Goal: Contribute content: Contribute content

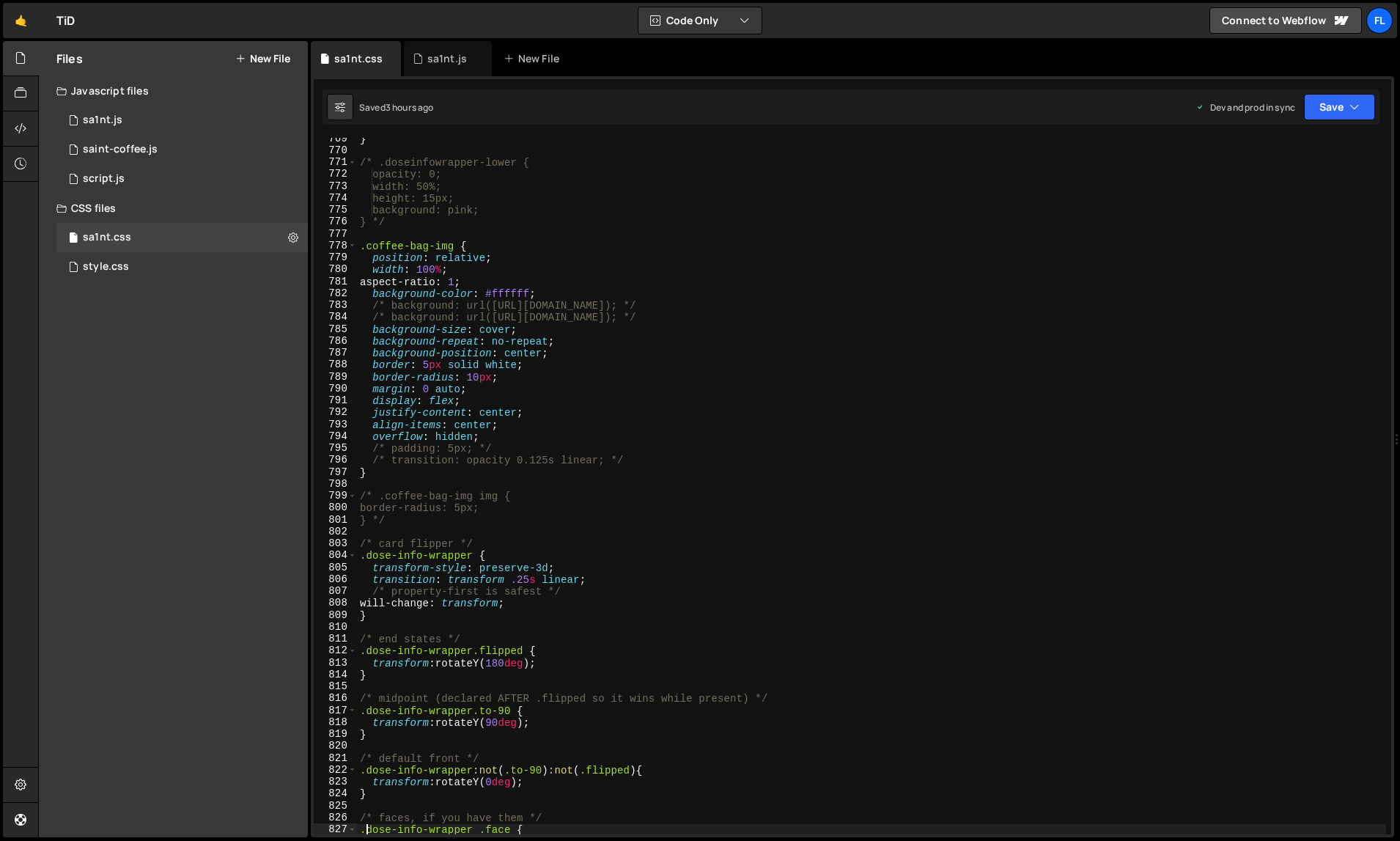
scroll to position [9176, 0]
click at [451, 59] on div "sa1nt.js" at bounding box center [446, 58] width 39 height 15
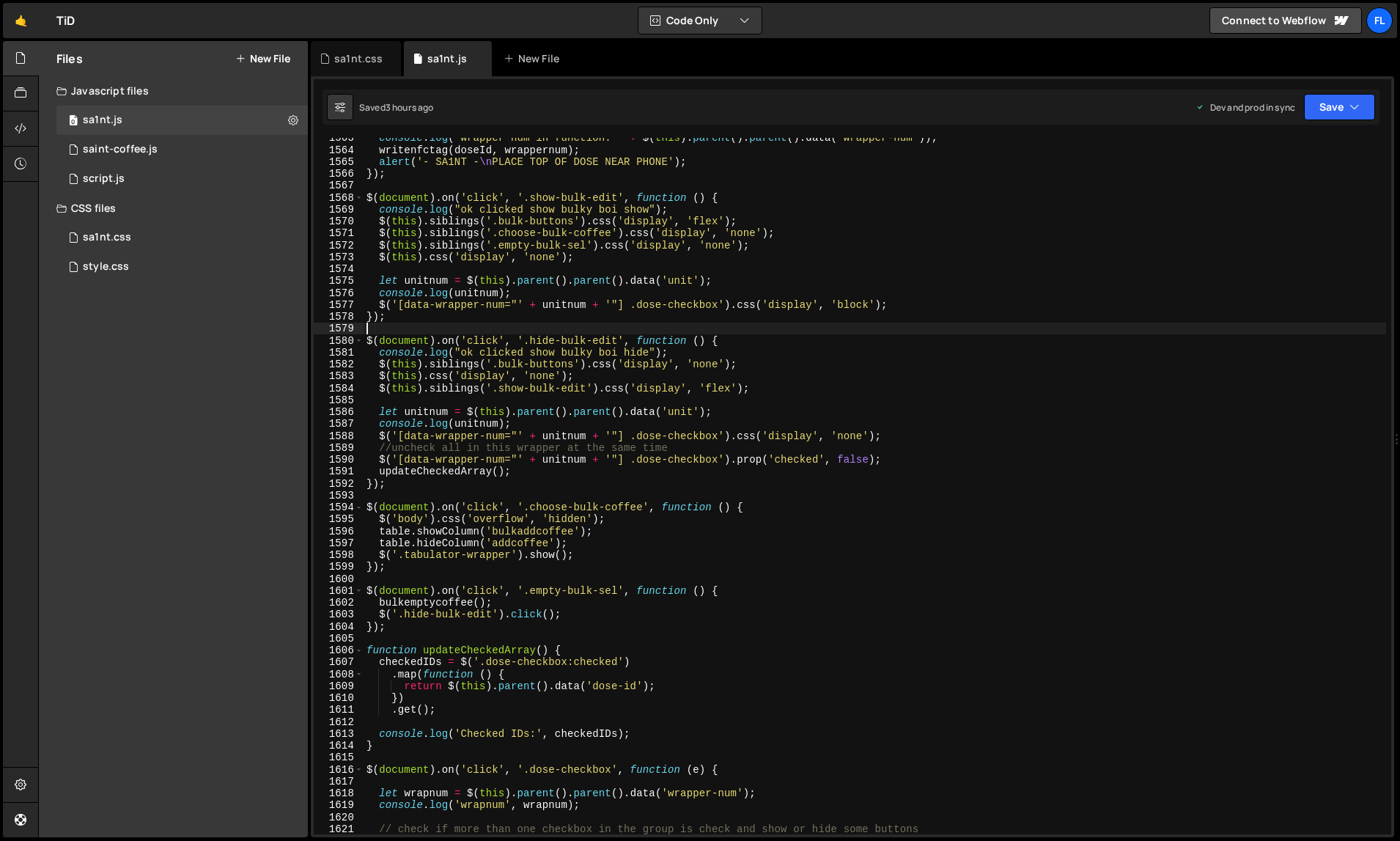
click at [718, 334] on div "console . log ( "wrapper num in function: " + $ ( this ) . parent ( ) . parent …" at bounding box center [875, 492] width 1023 height 721
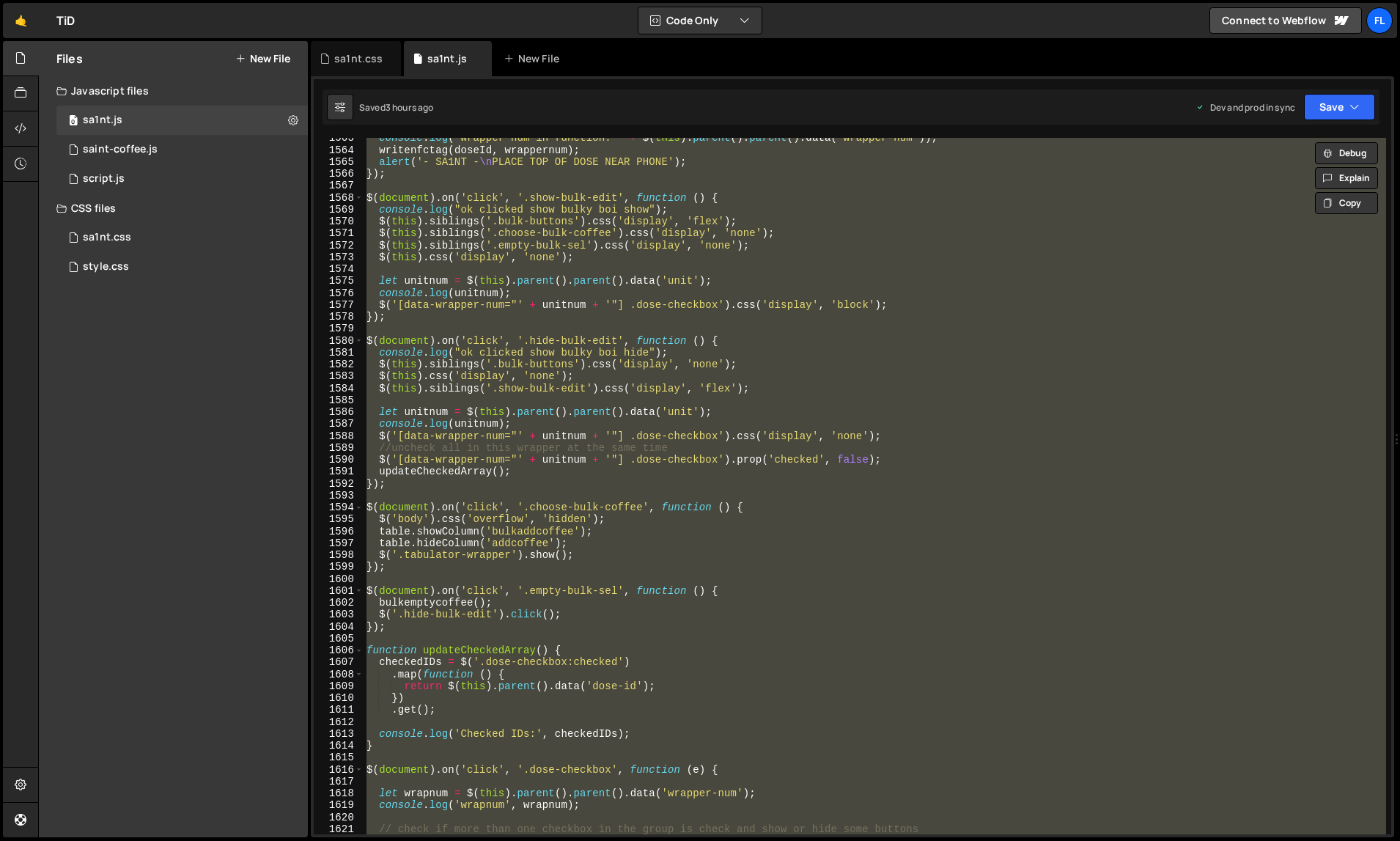
paste textarea
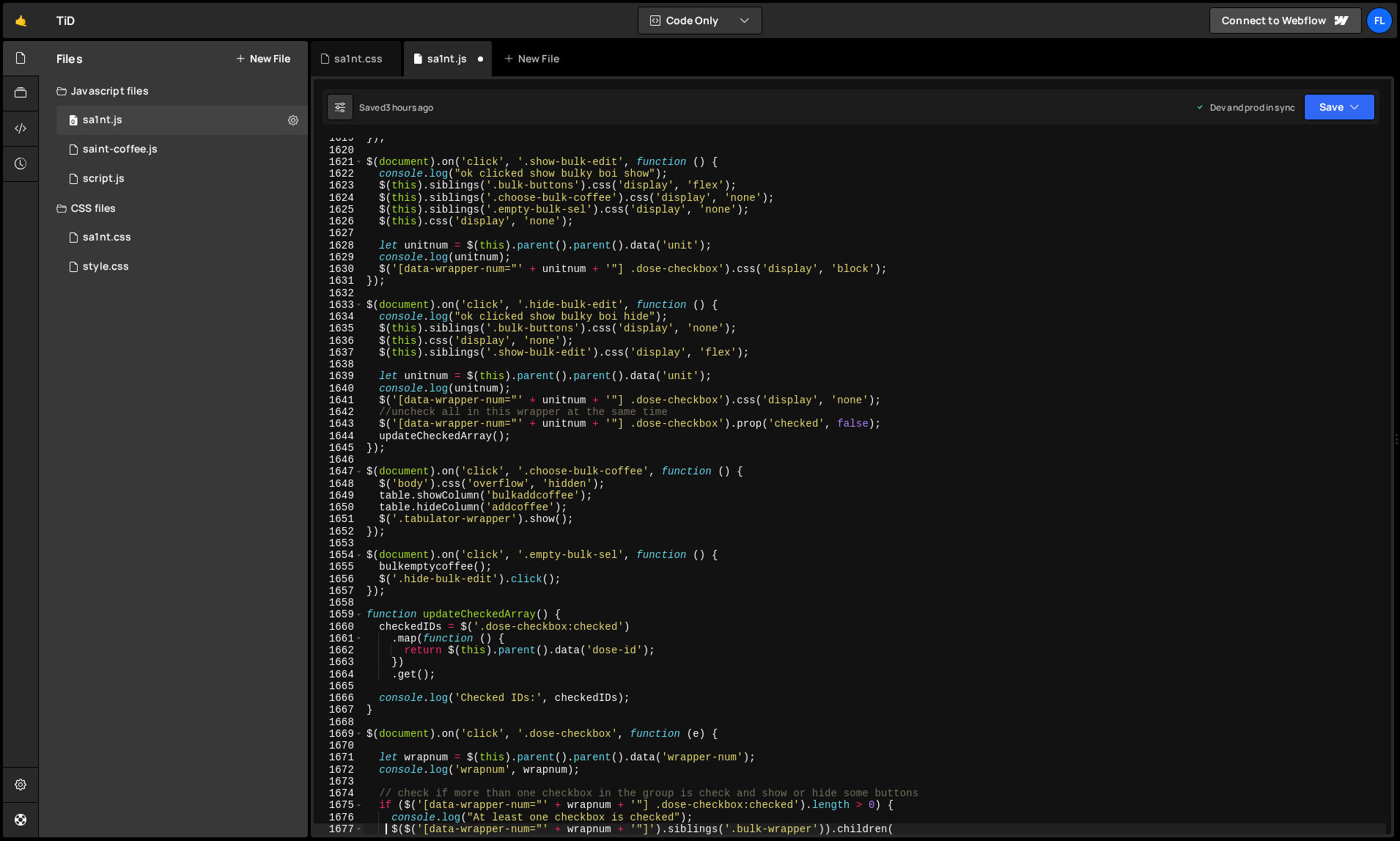
scroll to position [20120, 0]
click at [697, 268] on div "}) ; $ ( document ) . on ( 'click' , '.show-bulk-edit' , function ( ) { console…" at bounding box center [875, 492] width 1023 height 721
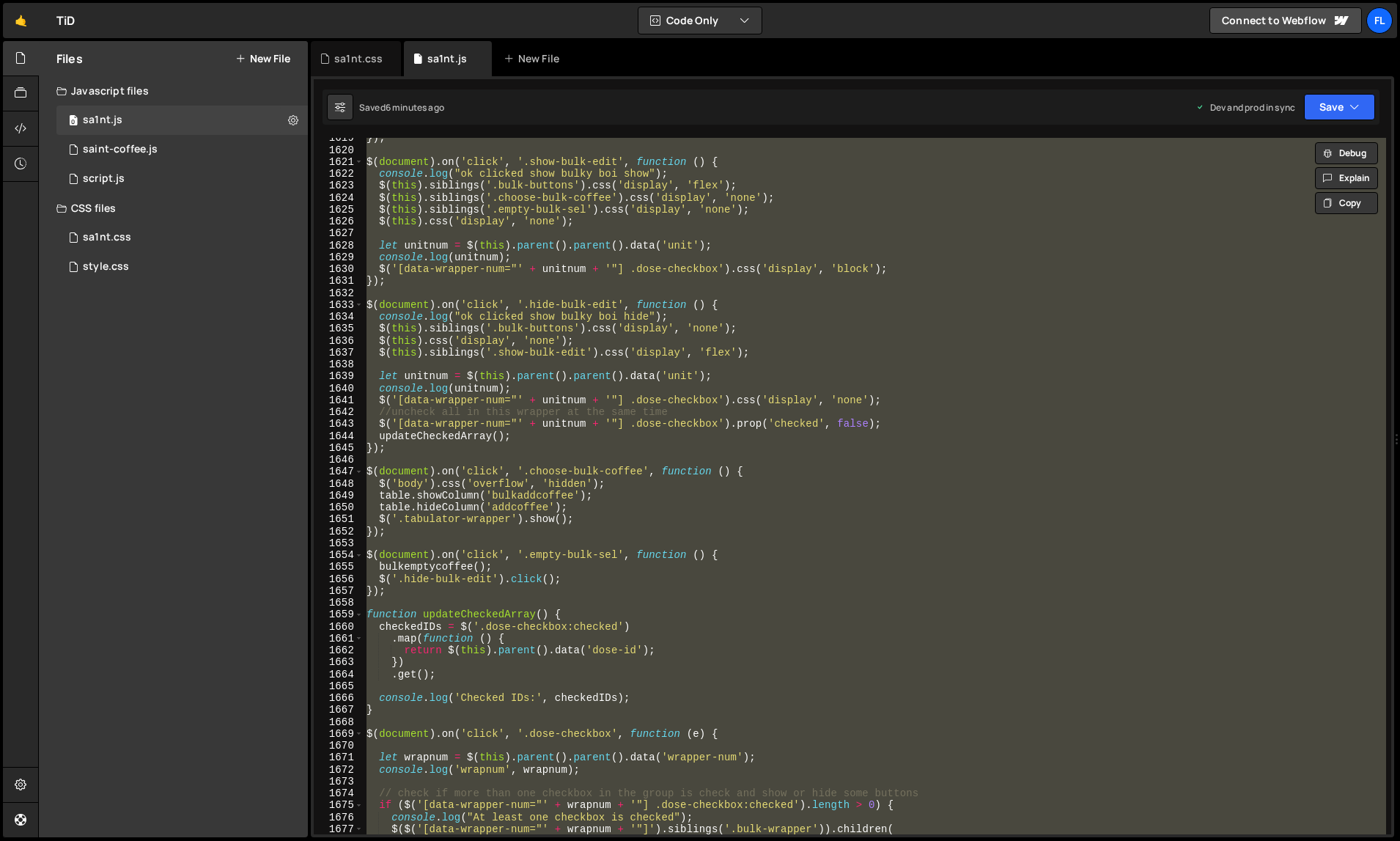
paste textarea
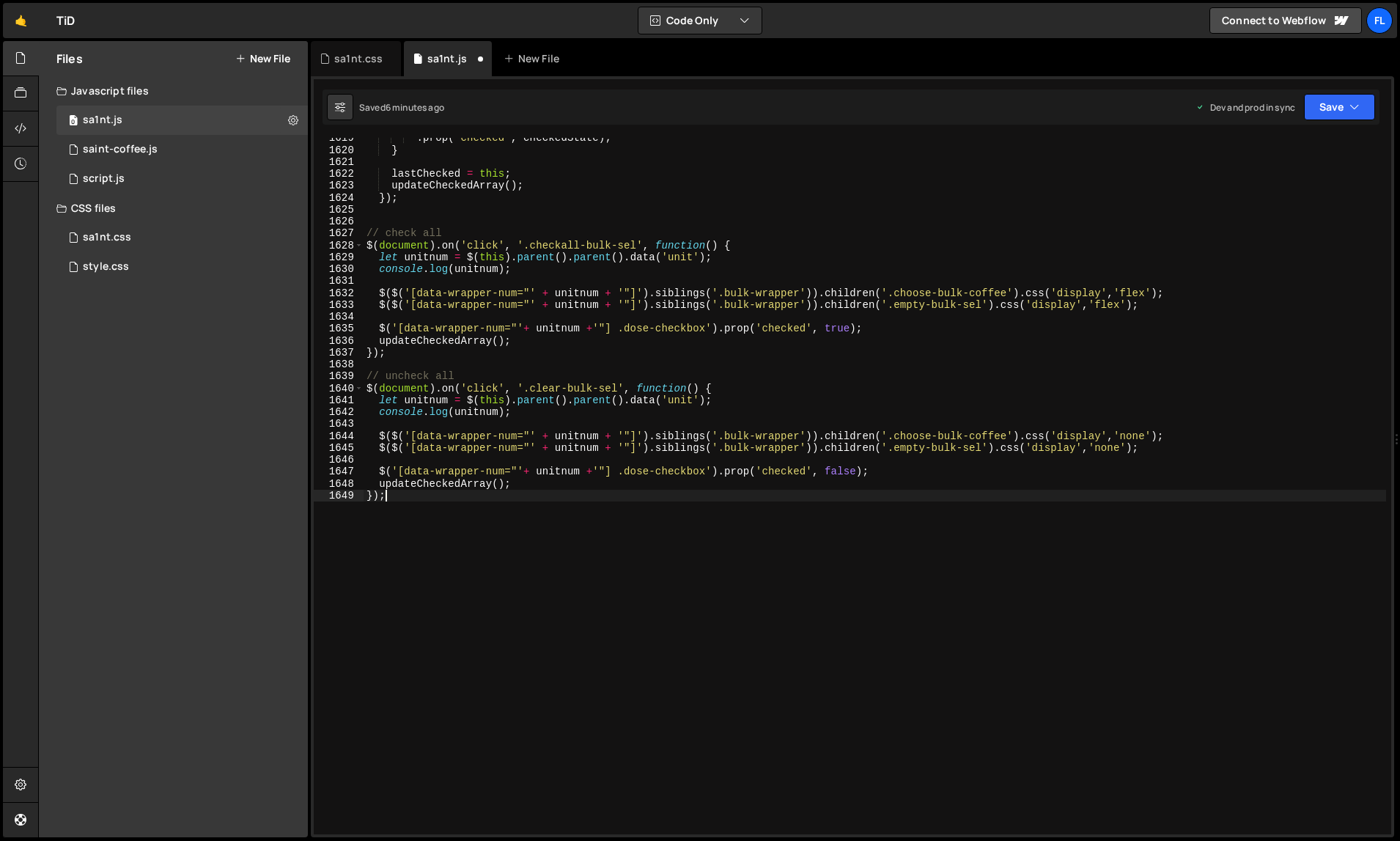
scroll to position [19977, 0]
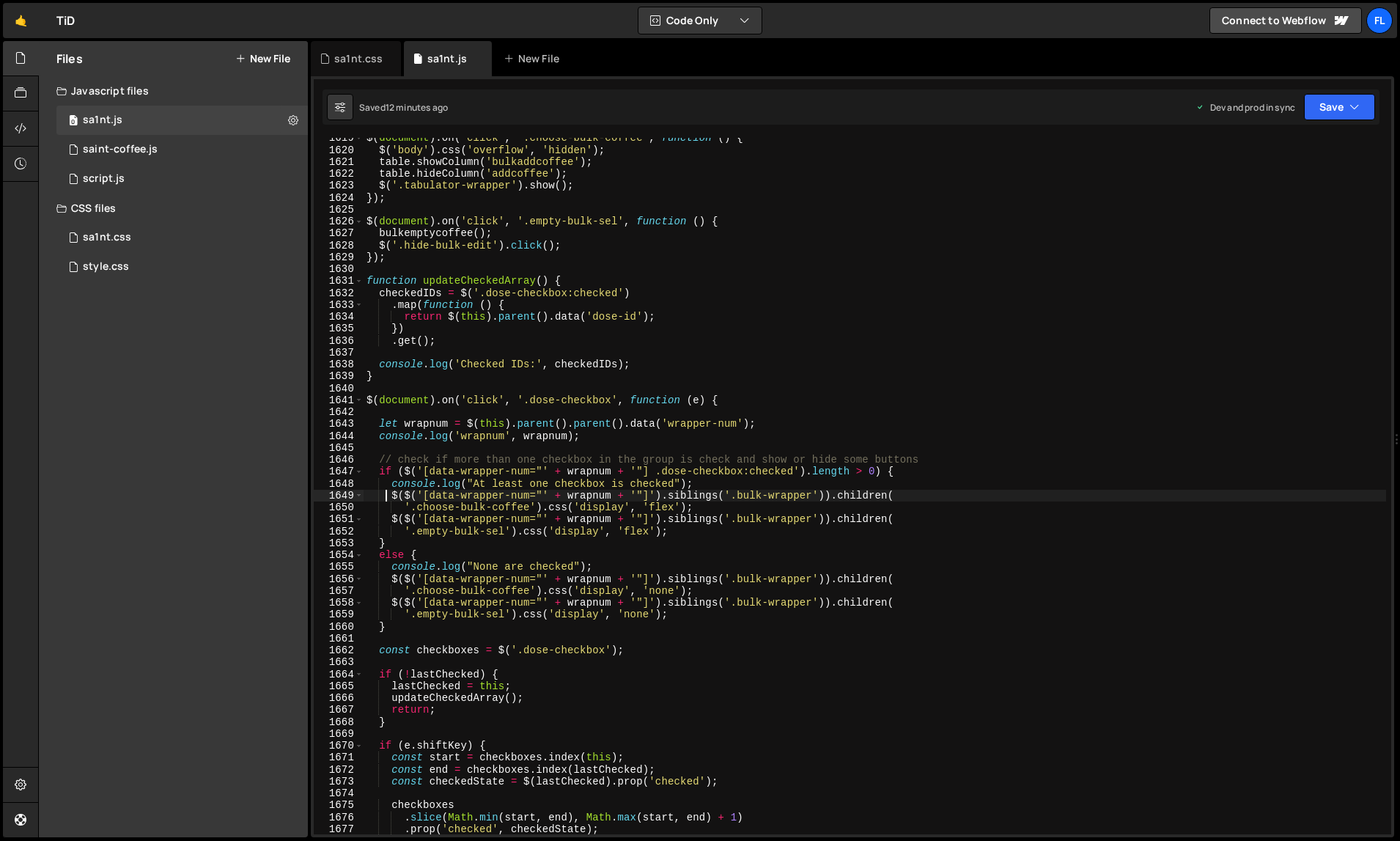
click at [782, 261] on div "$ ( document ) . on ( 'click' , '.choose-bulk-coffee' , function ( ) { $ ( 'bod…" at bounding box center [875, 492] width 1023 height 721
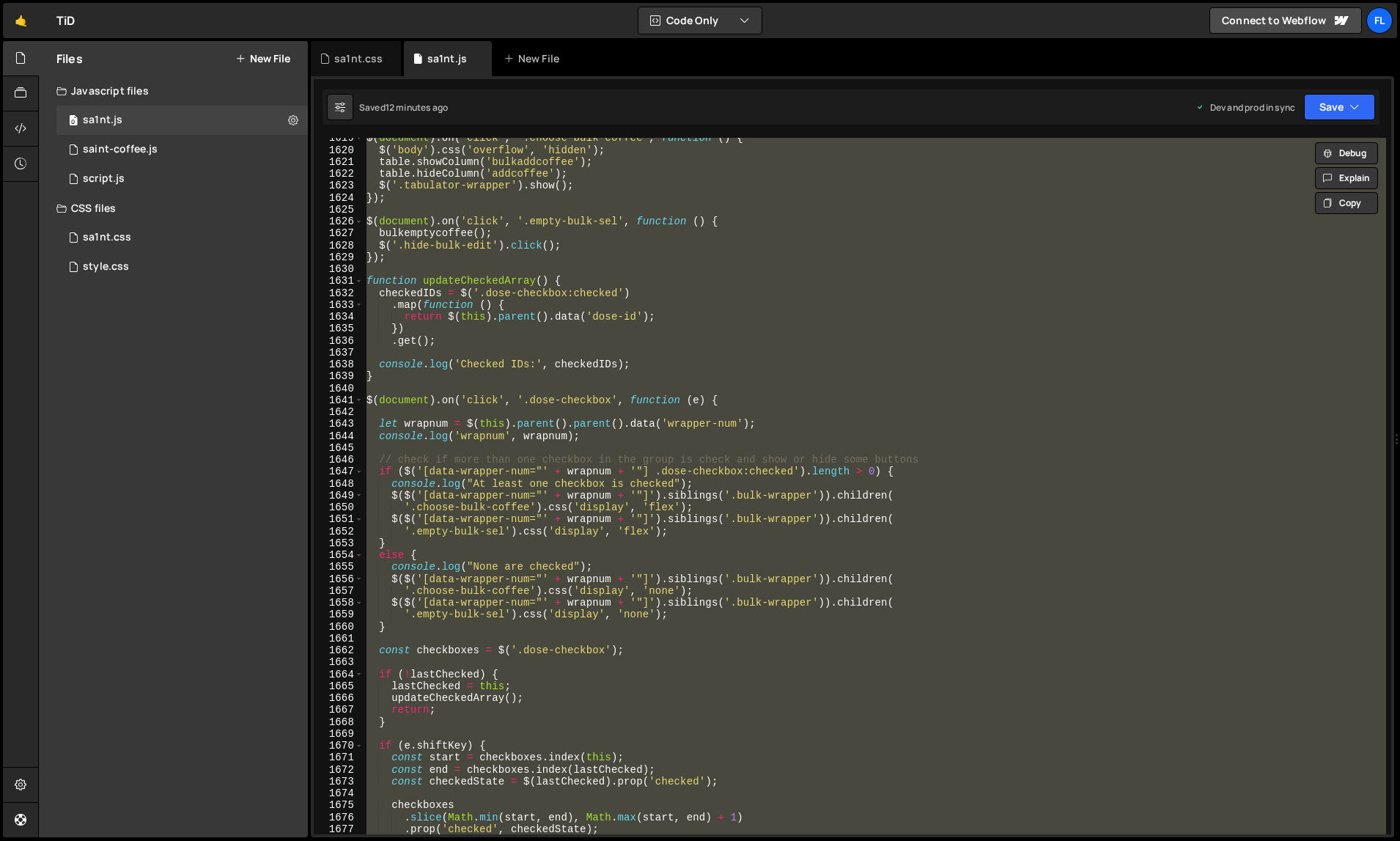
paste textarea
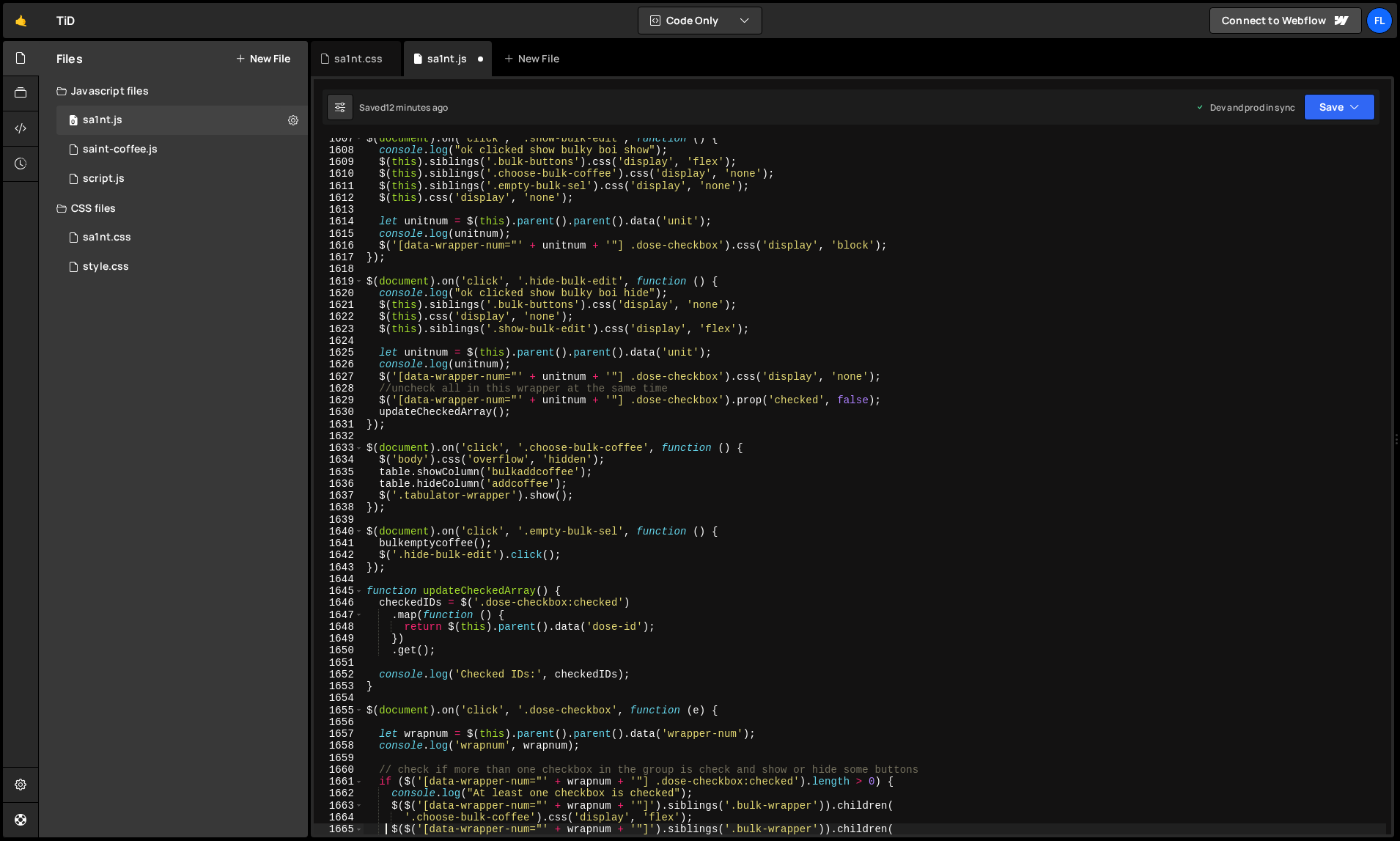
scroll to position [19847, 0]
click at [858, 349] on div "$ ( document ) . on ( 'click' , '.show-bulk-edit' , function ( ) { console . lo…" at bounding box center [875, 492] width 1023 height 721
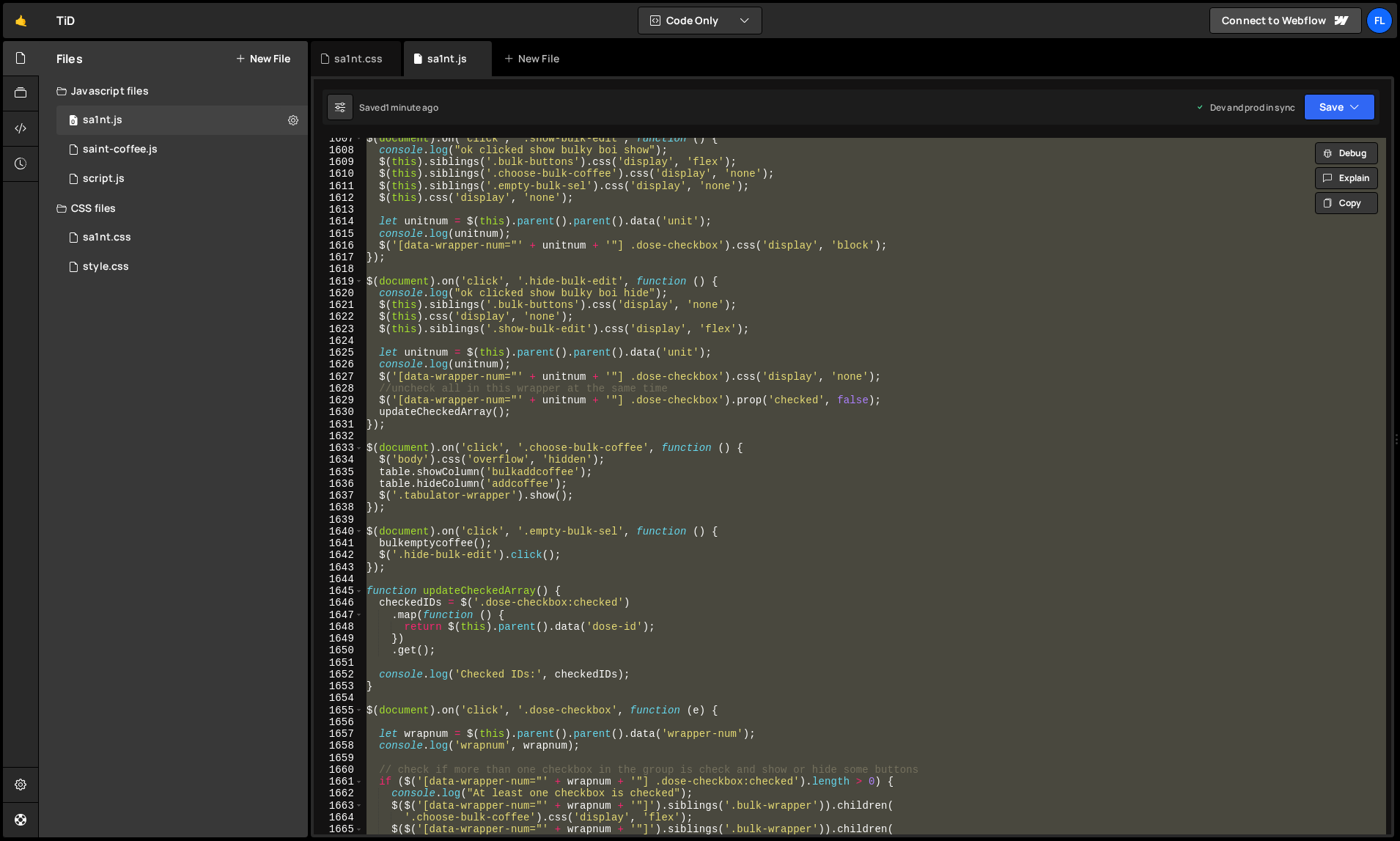
paste textarea
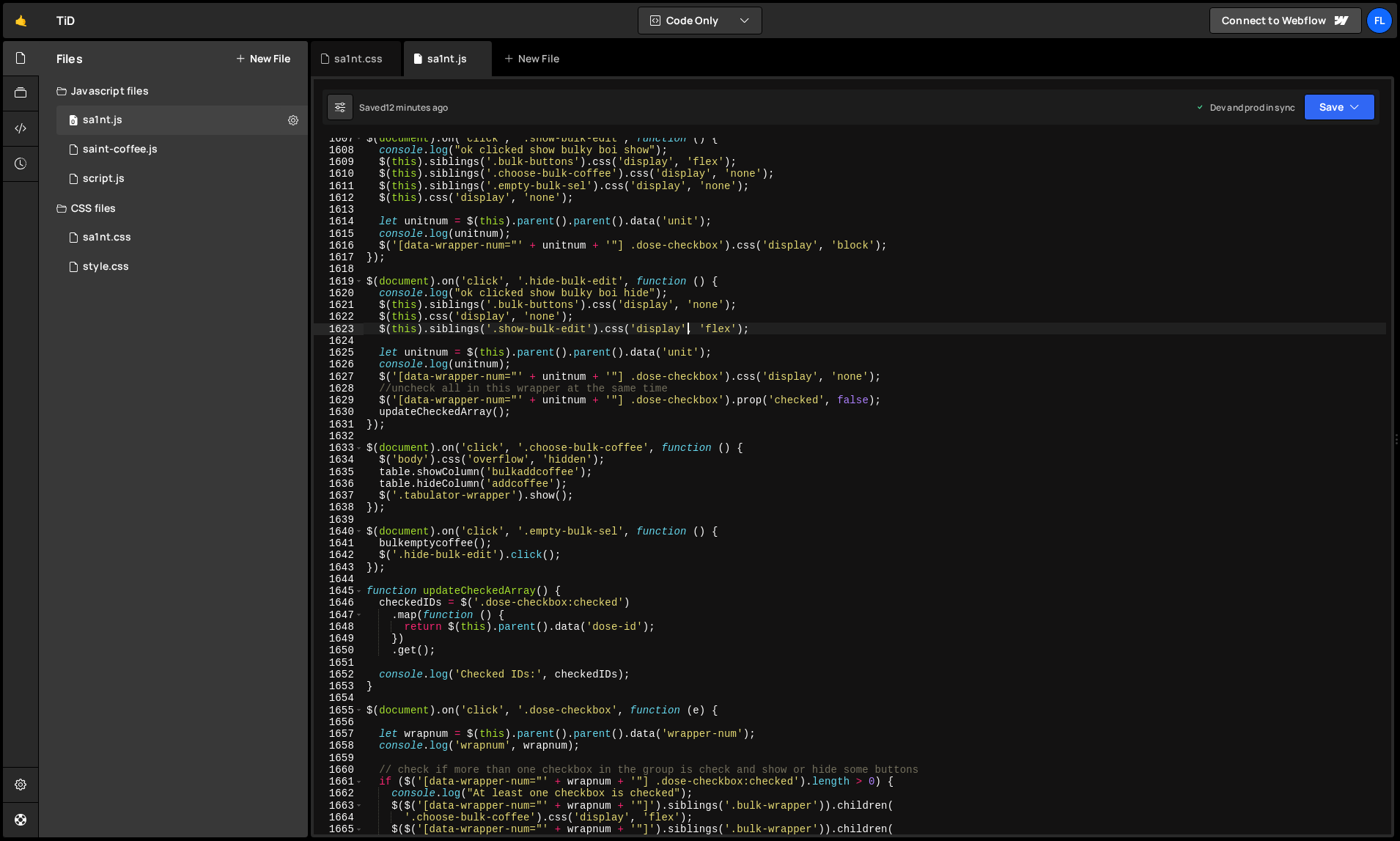
click at [690, 326] on div "$ ( document ) . on ( 'click' , '.show-bulk-edit' , function ( ) { console . lo…" at bounding box center [875, 492] width 1023 height 721
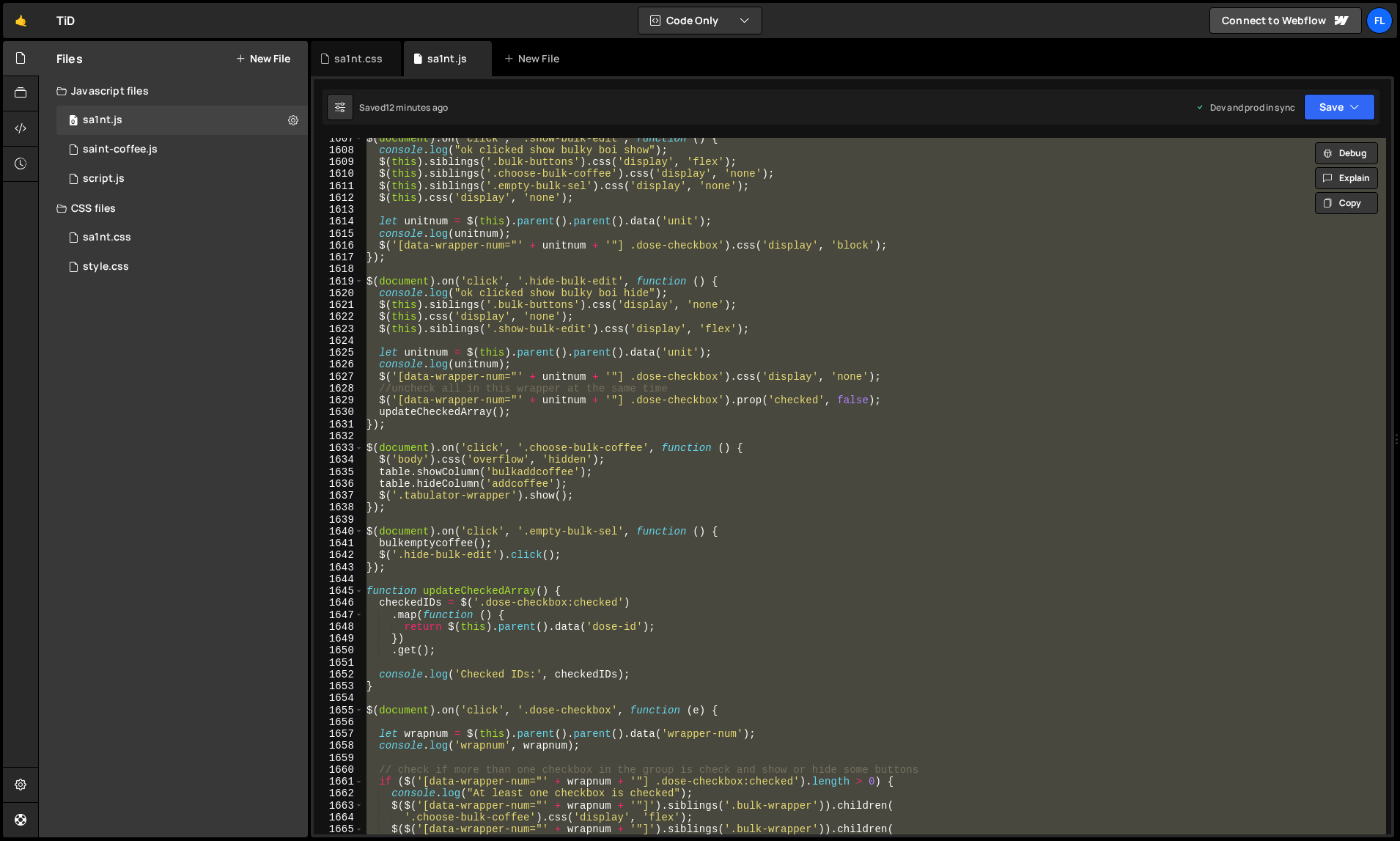
paste textarea
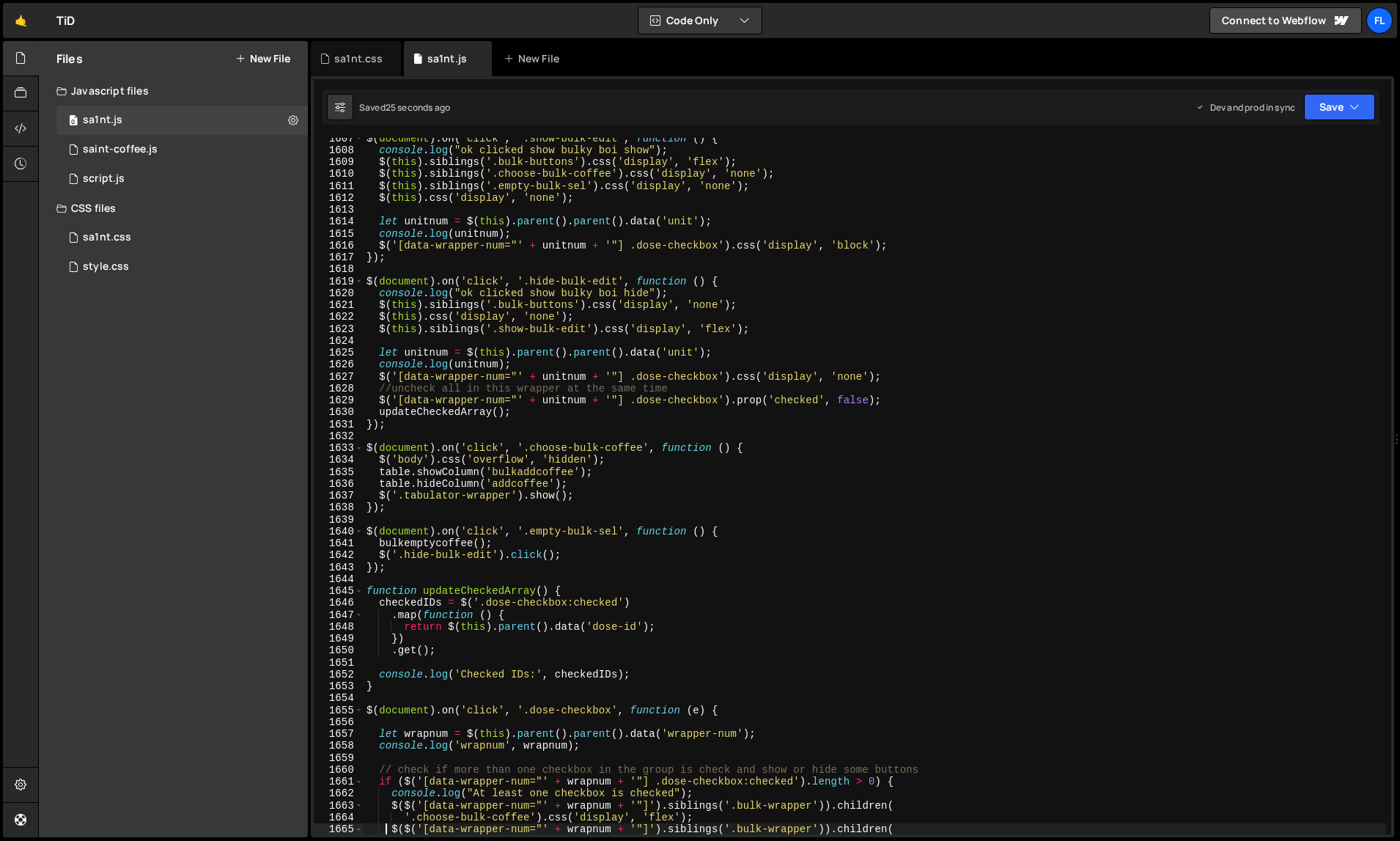
click at [1120, 313] on div "$ ( document ) . on ( 'click' , '.show-bulk-edit' , function ( ) { console . lo…" at bounding box center [875, 492] width 1023 height 721
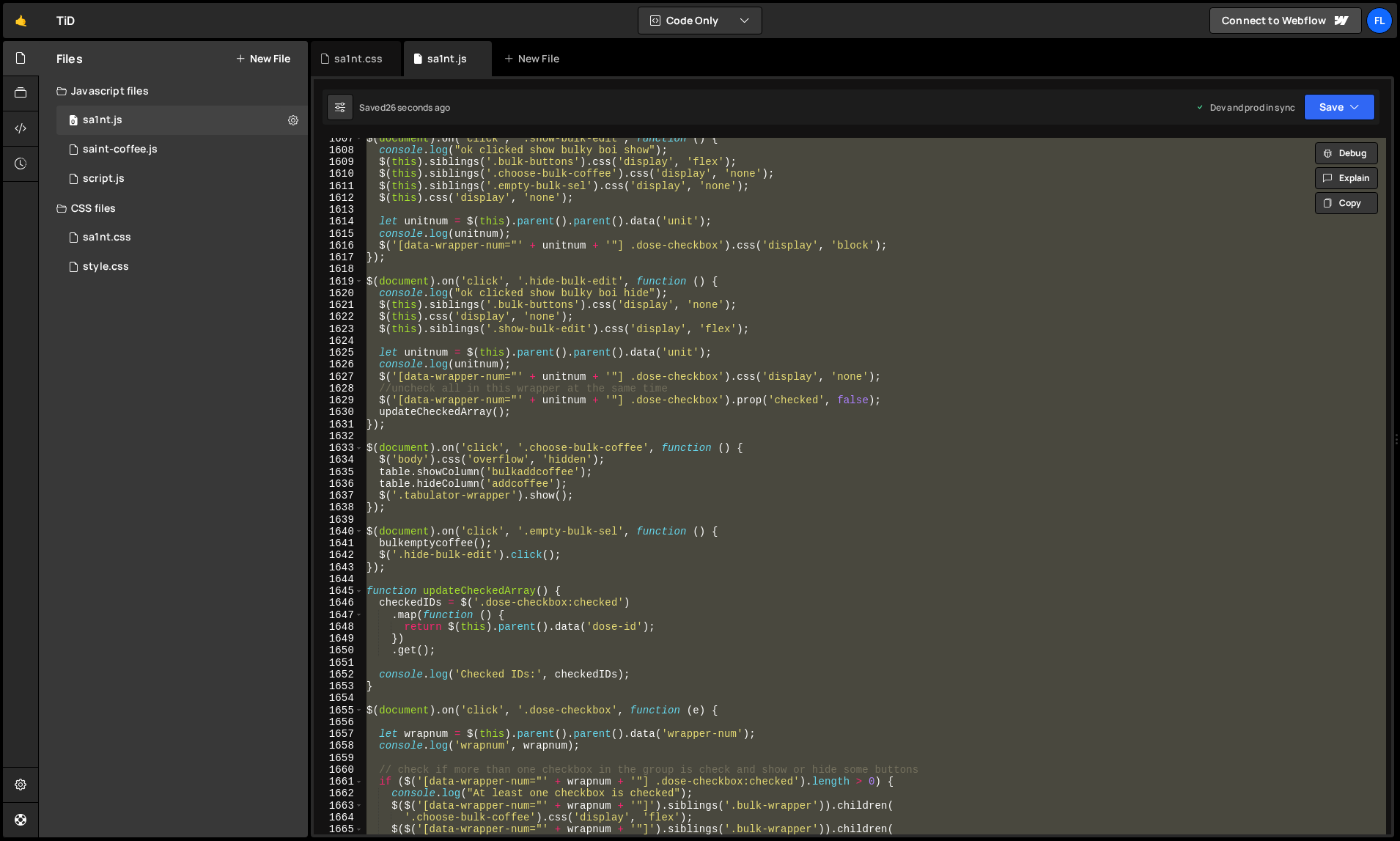
paste textarea
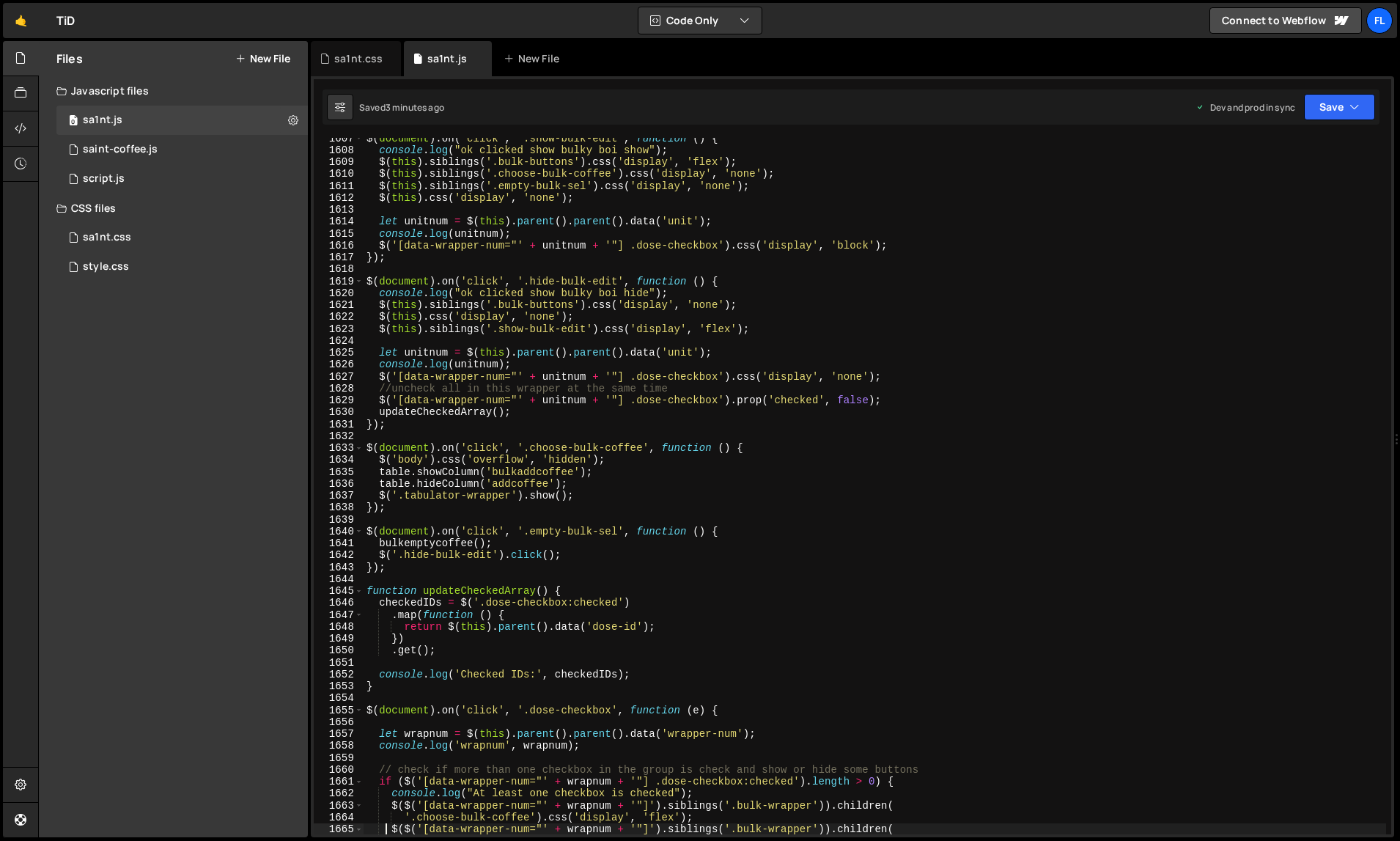
click at [735, 297] on div "$ ( document ) . on ( 'click' , '.show-bulk-edit' , function ( ) { console . lo…" at bounding box center [875, 492] width 1023 height 721
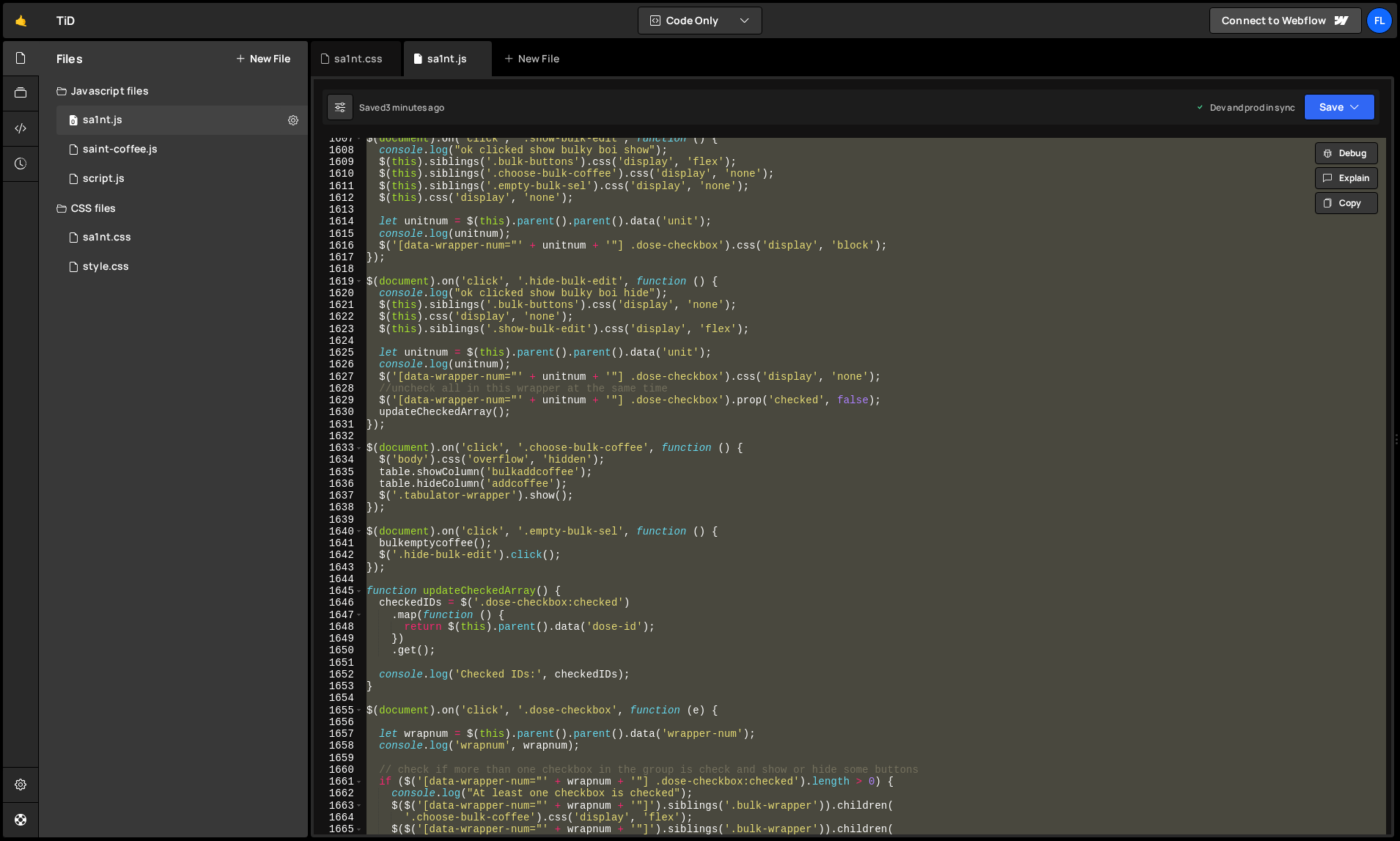
paste textarea
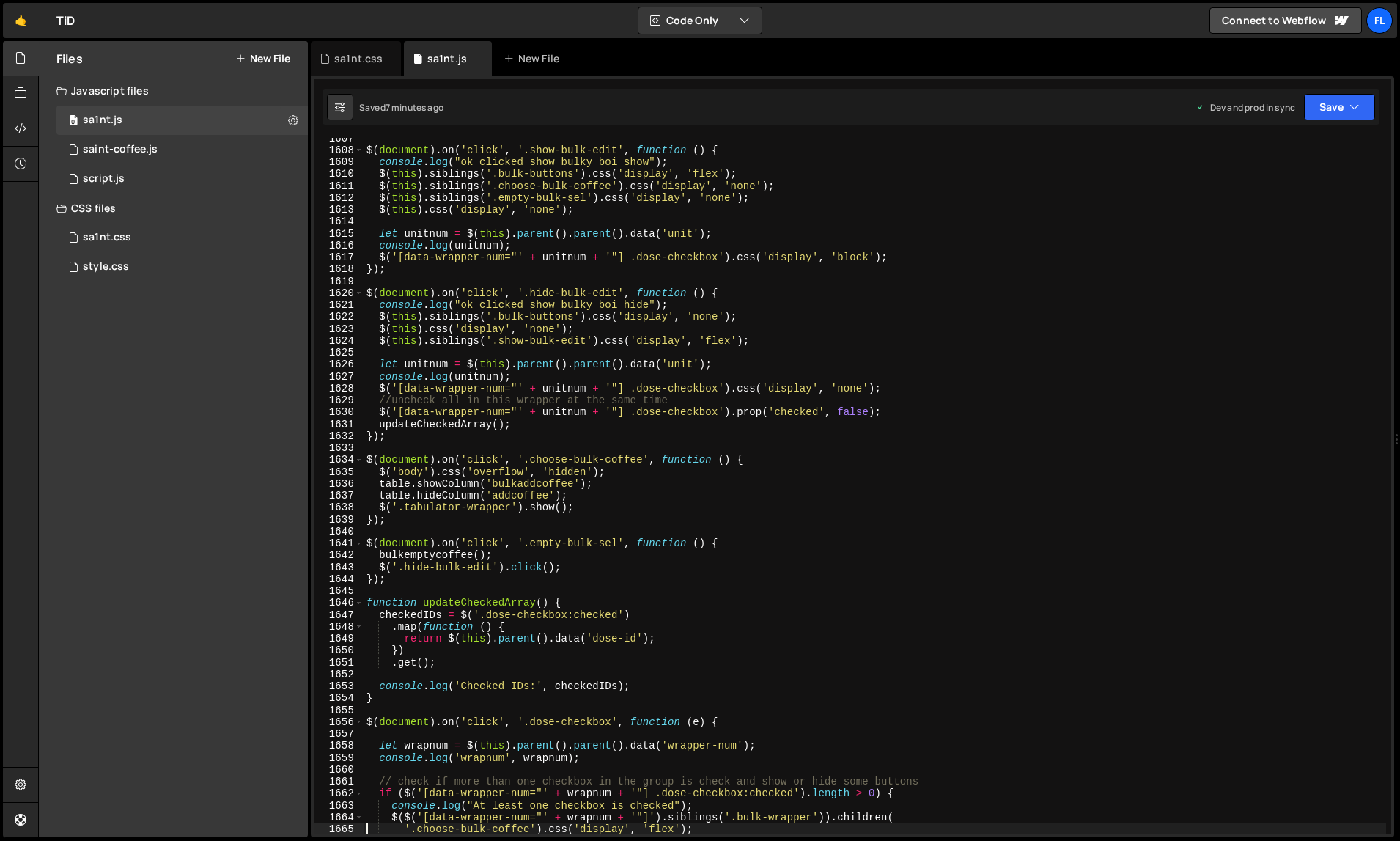
click at [621, 256] on div "$ ( document ) . on ( 'click' , '.show-bulk-edit' , function ( ) { console . lo…" at bounding box center [875, 492] width 1023 height 721
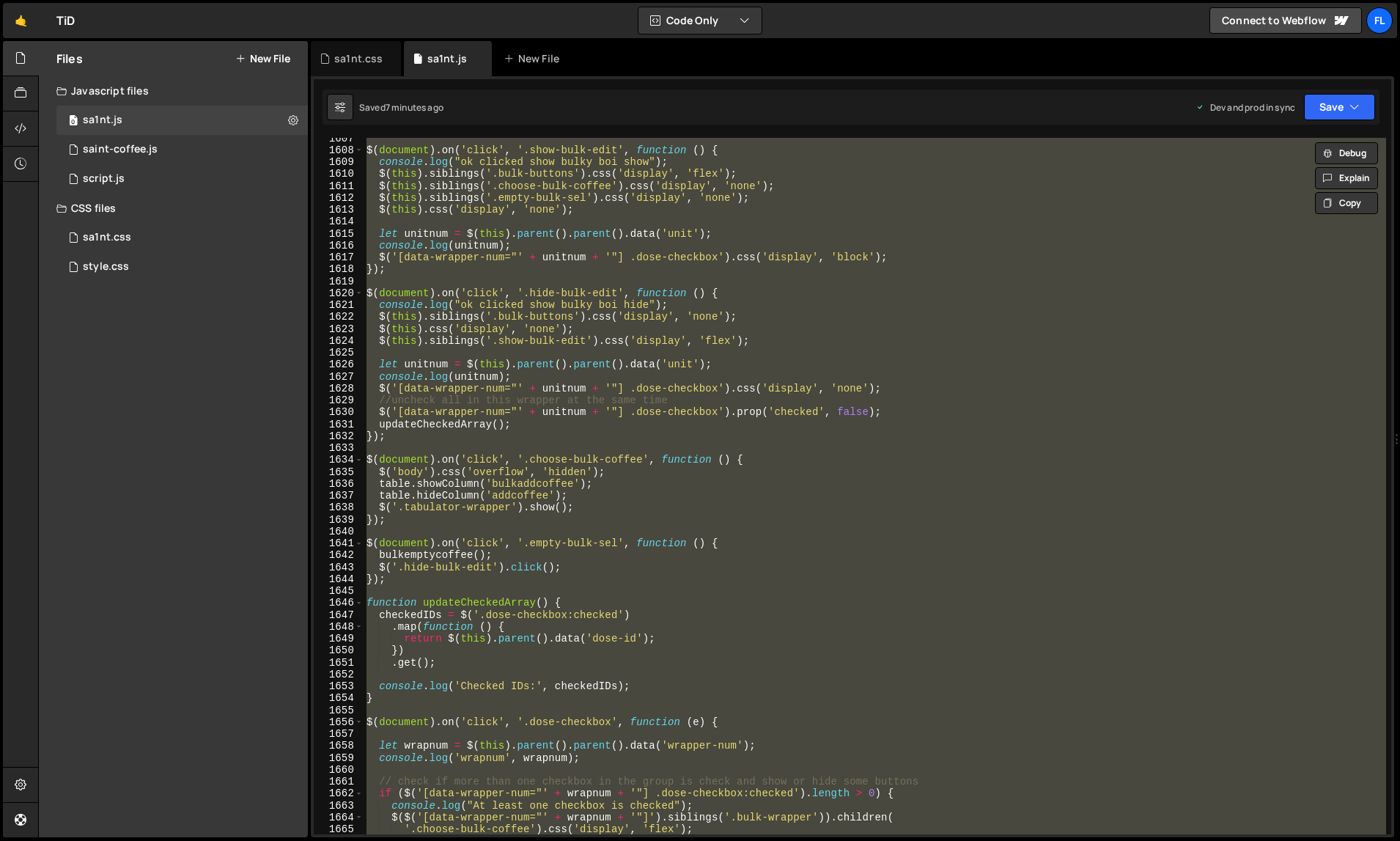
paste textarea
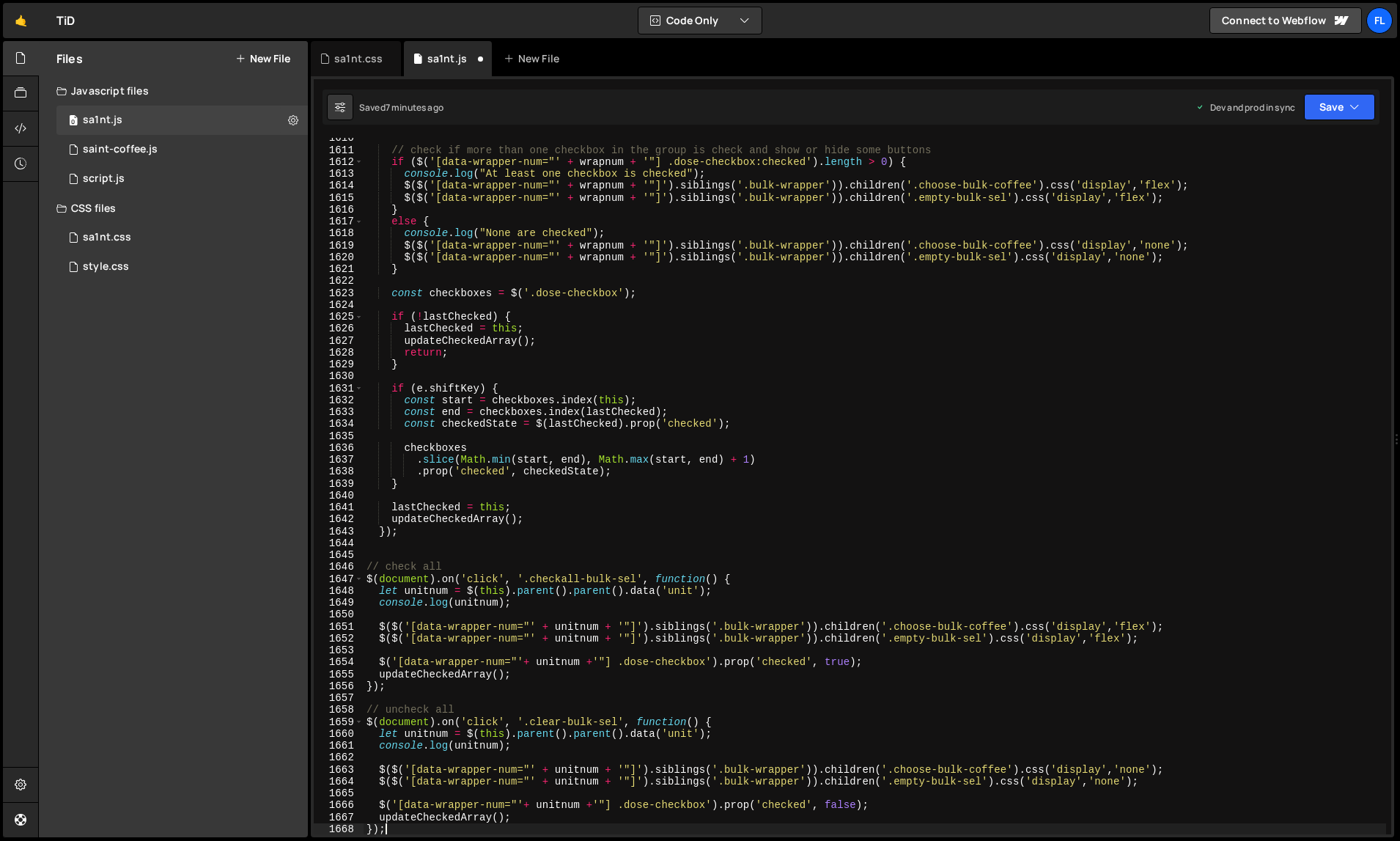
type textarea "'.empty-bulk-sel').css('display', 'flex');"
